Goal: Task Accomplishment & Management: Manage account settings

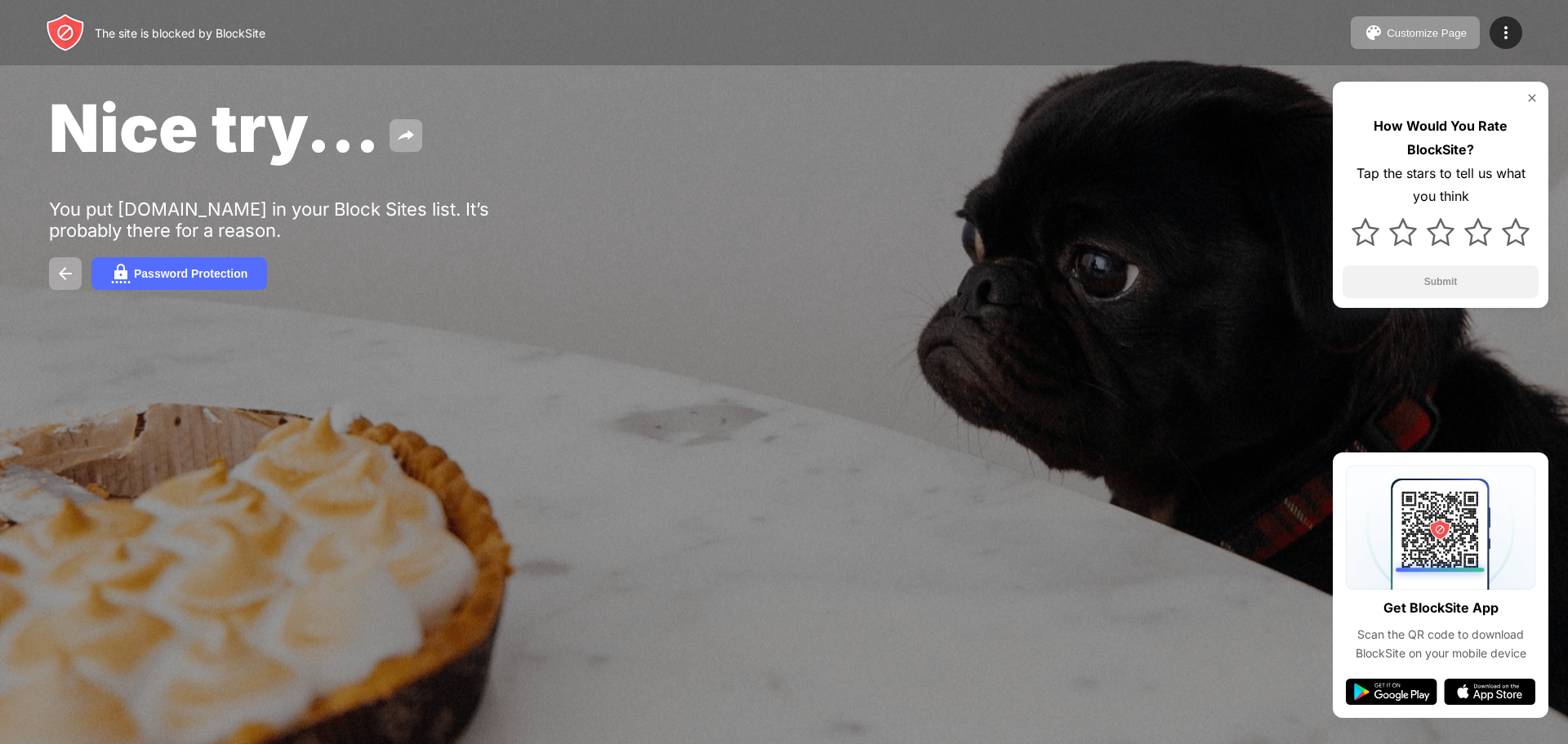
drag, startPoint x: 1002, startPoint y: 492, endPoint x: 1004, endPoint y: 483, distance: 9.2
click at [1002, 491] on div at bounding box center [784, 372] width 1568 height 744
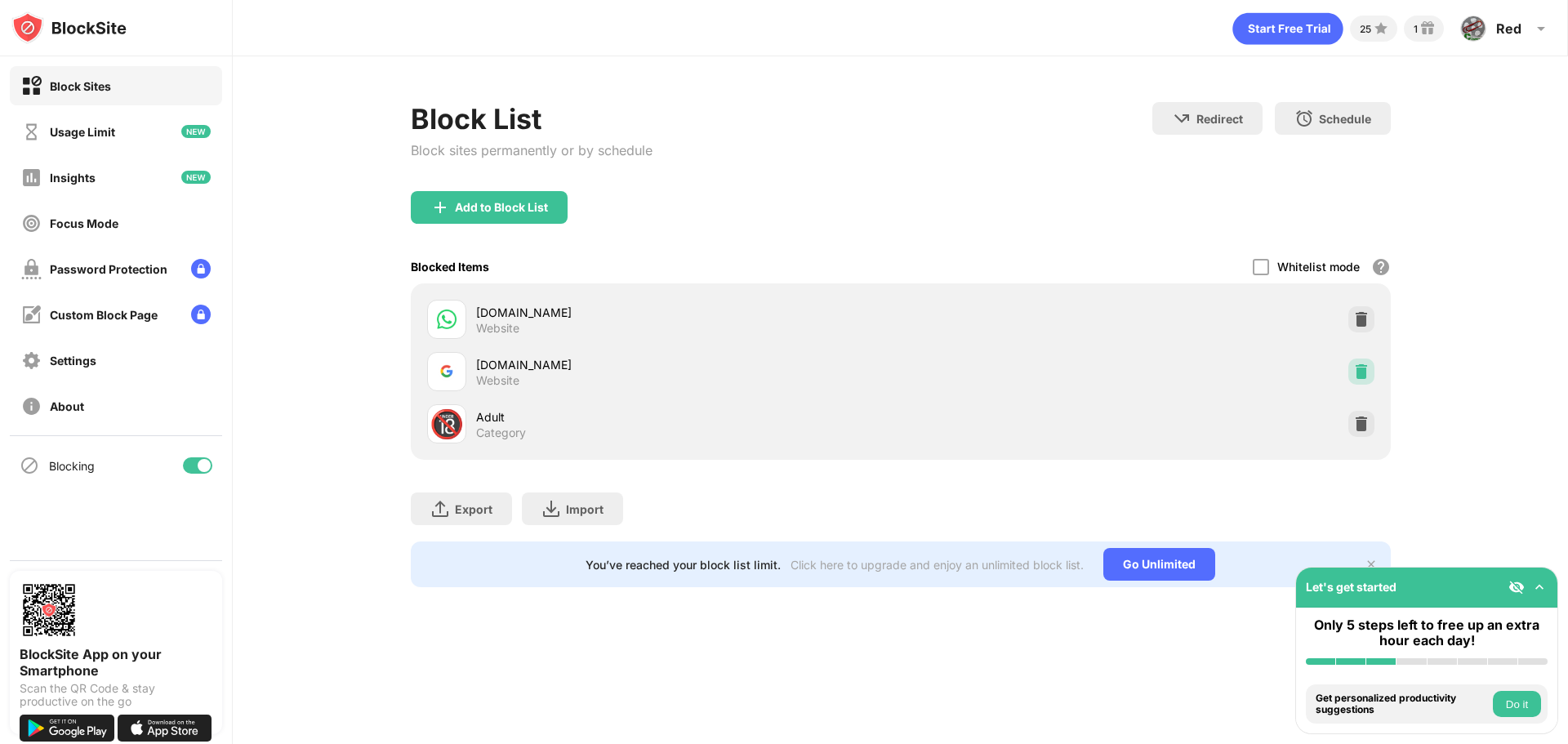
click at [1373, 375] on div at bounding box center [1361, 371] width 26 height 26
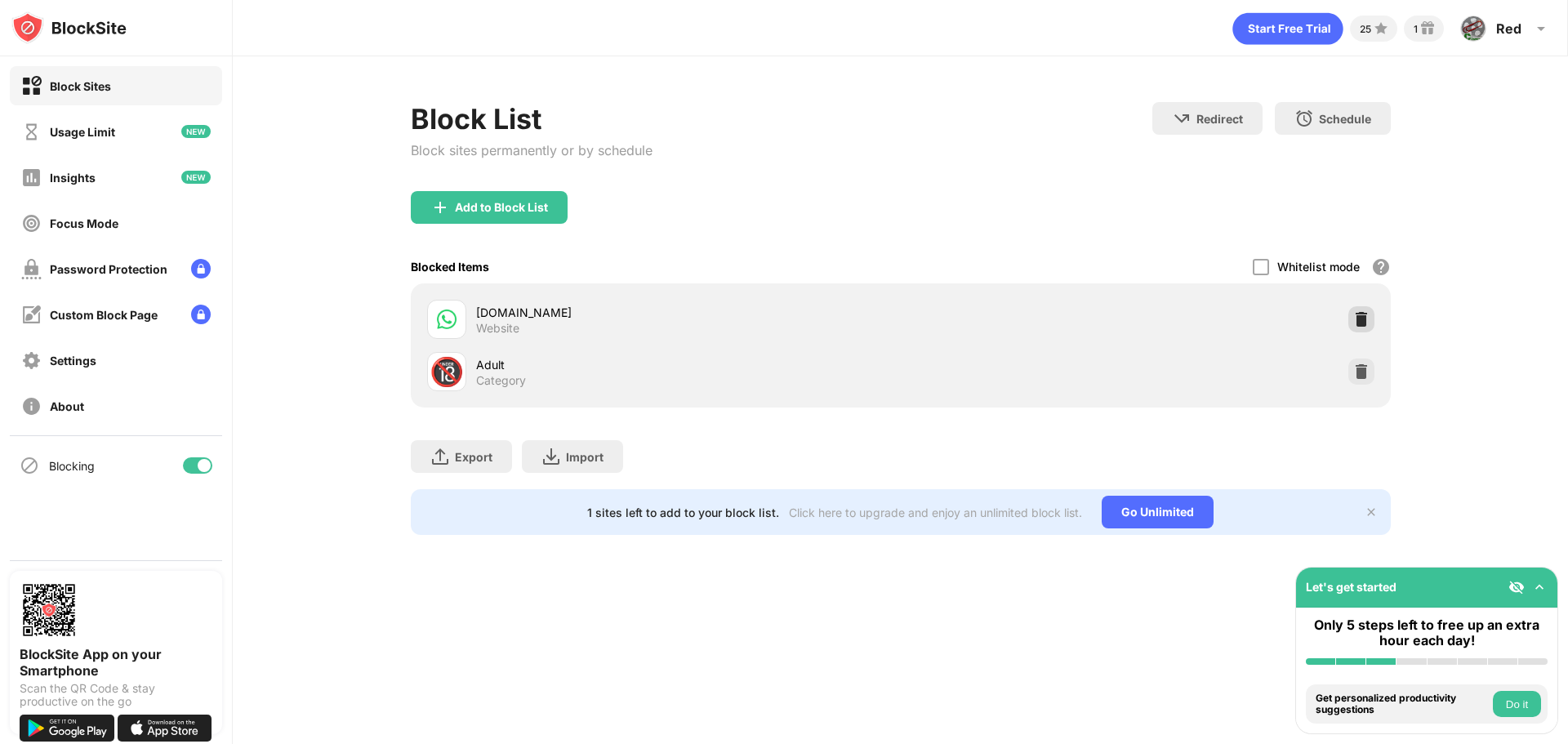
click at [1364, 329] on div at bounding box center [1361, 319] width 26 height 26
